Goal: Find specific page/section: Find specific page/section

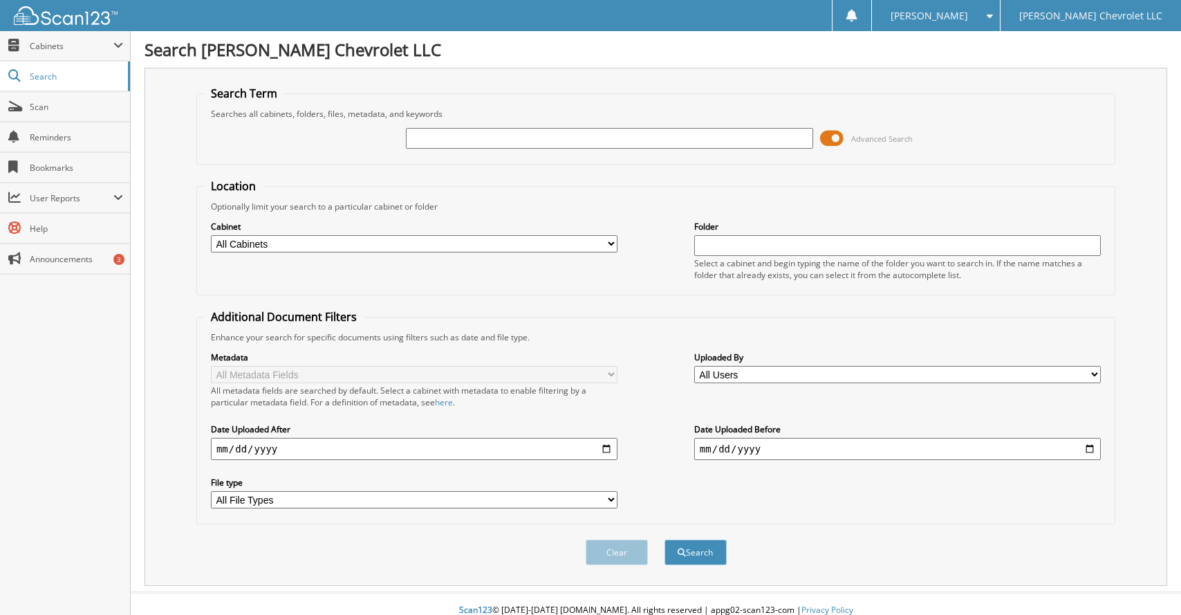
click at [483, 95] on fieldset "Search Term Searches all cabinets, folders, files, metadata, and keywords Advan…" at bounding box center [655, 125] width 919 height 79
click at [63, 69] on link "Search" at bounding box center [65, 77] width 130 height 30
click at [698, 552] on button "Search" at bounding box center [695, 552] width 62 height 26
click at [63, 43] on span "Cabinets" at bounding box center [72, 46] width 84 height 12
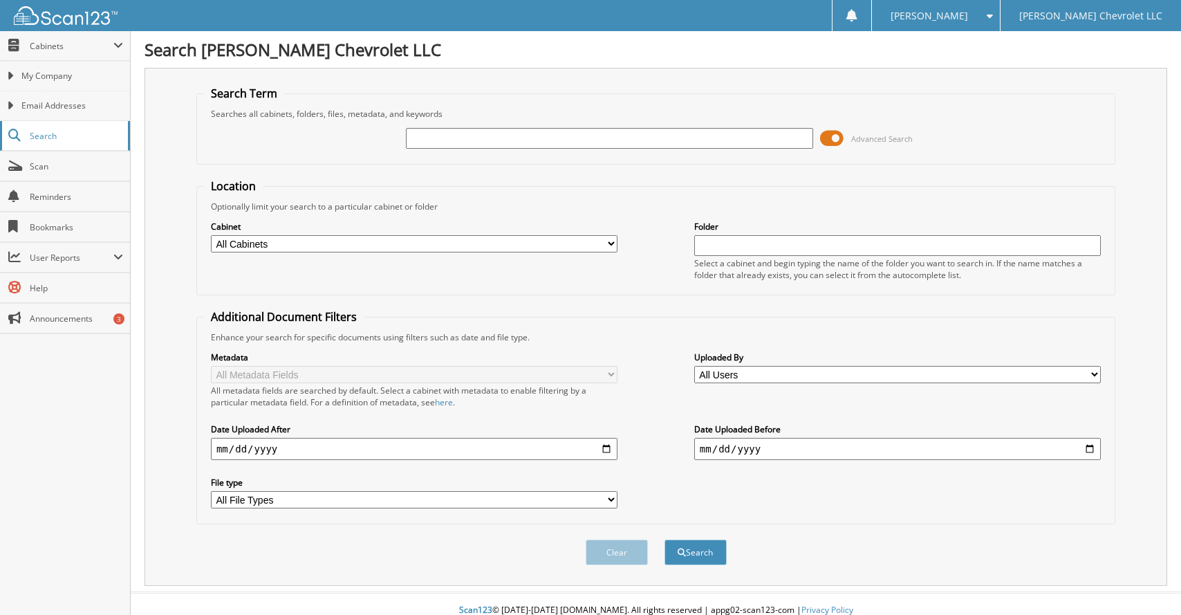
click at [73, 135] on span "Search" at bounding box center [75, 136] width 91 height 12
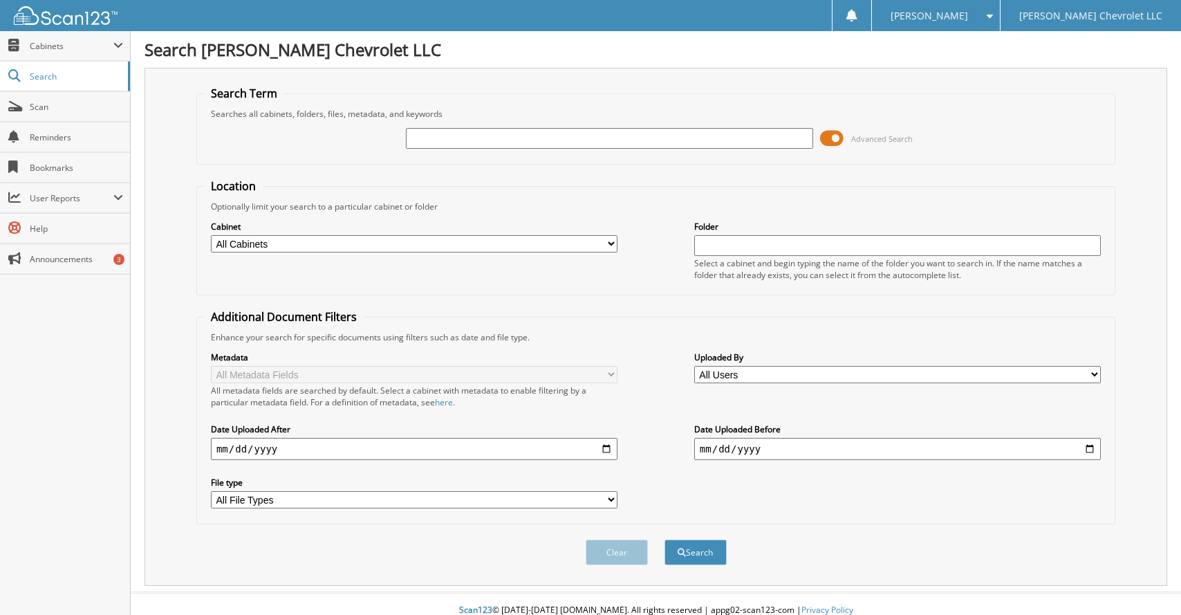
click at [525, 136] on input "text" at bounding box center [609, 138] width 406 height 21
type input "454684"
click at [664, 539] on button "Search" at bounding box center [695, 552] width 62 height 26
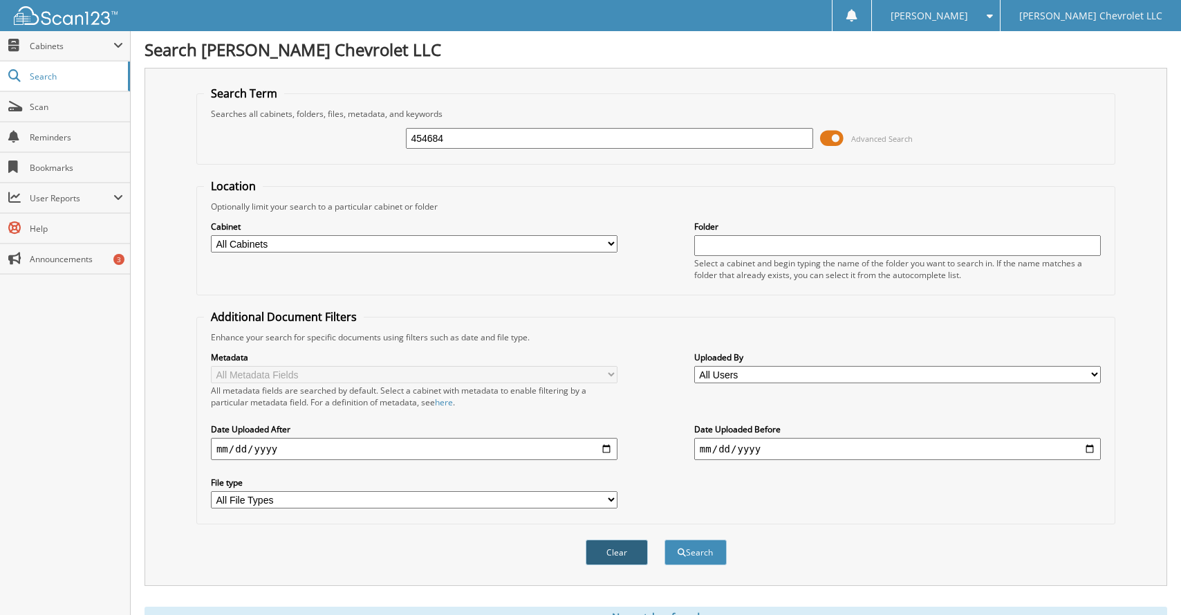
click at [610, 552] on button "Clear" at bounding box center [617, 552] width 62 height 26
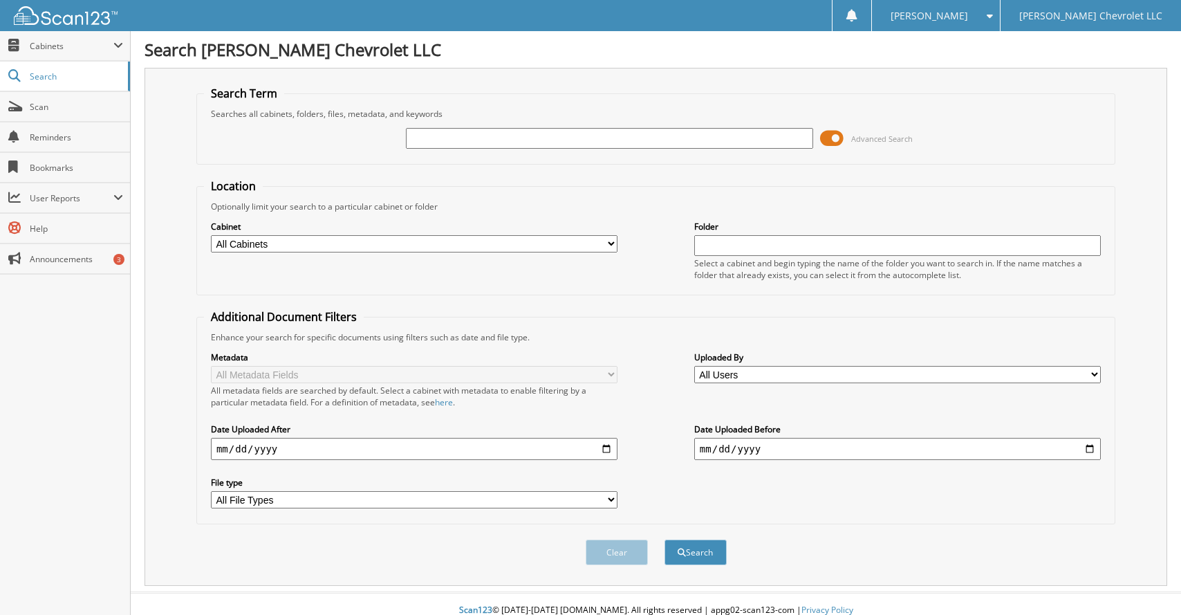
click at [831, 140] on span at bounding box center [832, 138] width 24 height 21
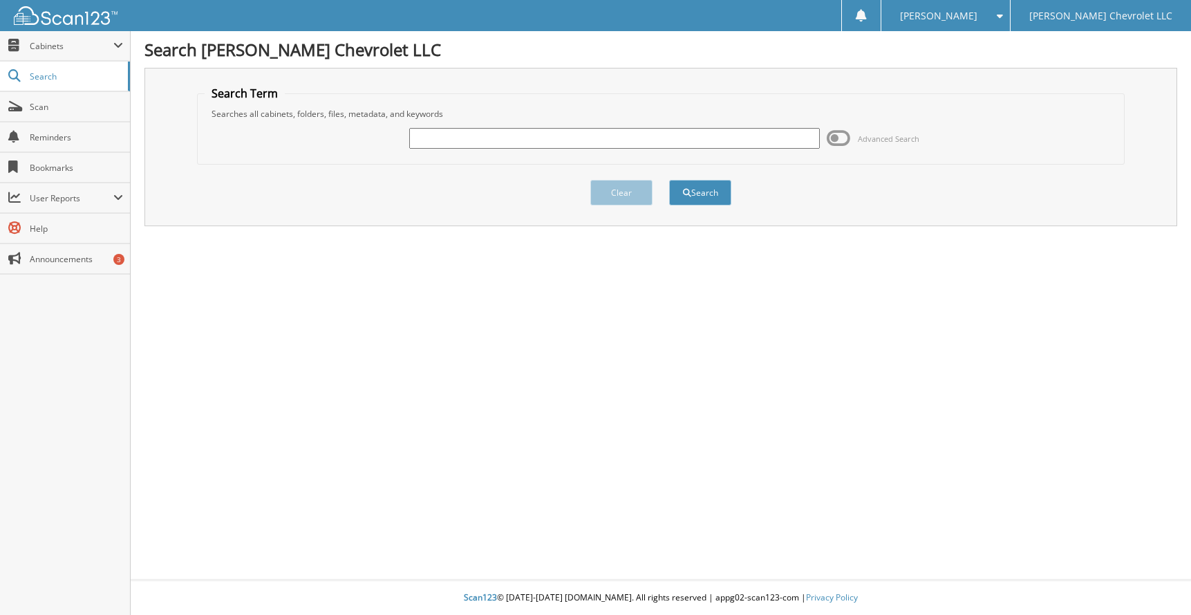
click at [516, 130] on input "text" at bounding box center [614, 138] width 411 height 21
type input "454684"
click at [669, 180] on button "Search" at bounding box center [700, 193] width 62 height 26
